Goal: Find specific page/section: Find specific page/section

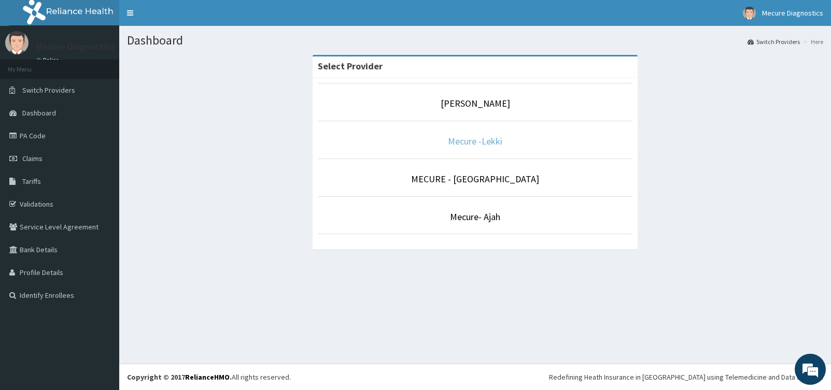
click at [481, 144] on link "Mecure -Lekki" at bounding box center [475, 141] width 54 height 12
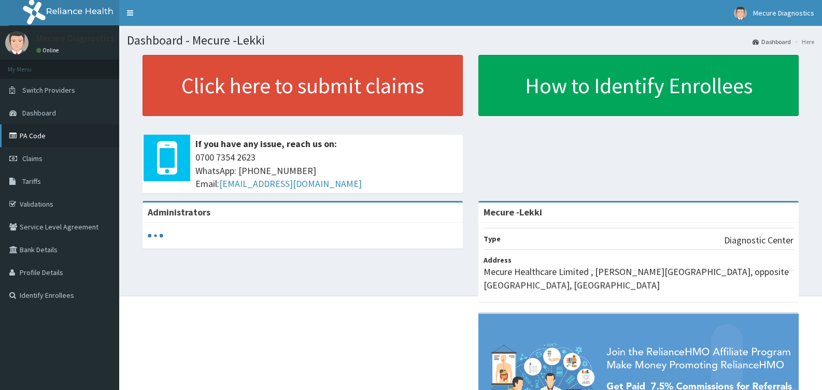
click at [31, 140] on link "PA Code" at bounding box center [59, 135] width 119 height 23
